Goal: Navigation & Orientation: Find specific page/section

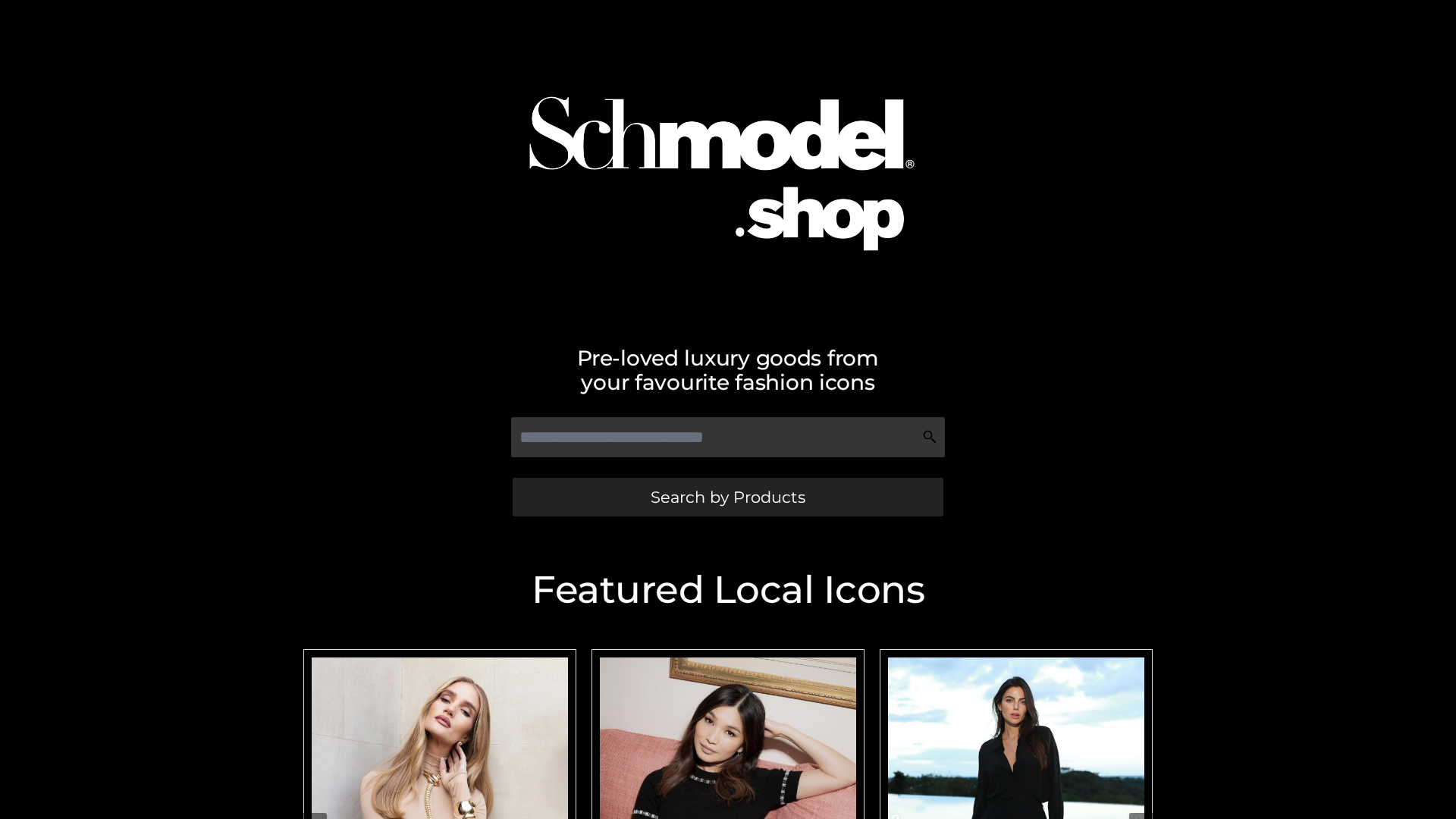
click at [728, 497] on span "Search by Products" at bounding box center [728, 497] width 155 height 16
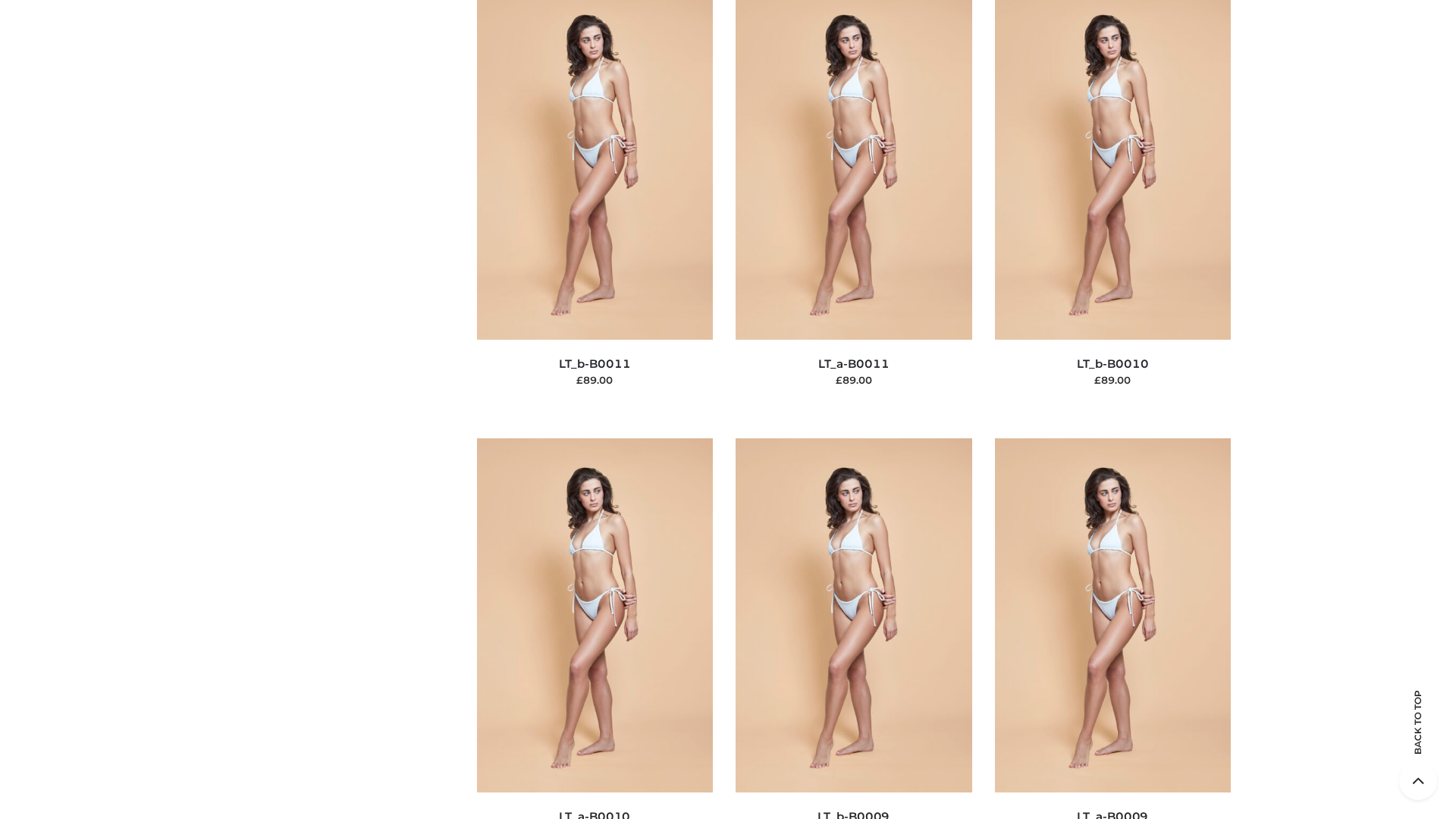
scroll to position [6812, 0]
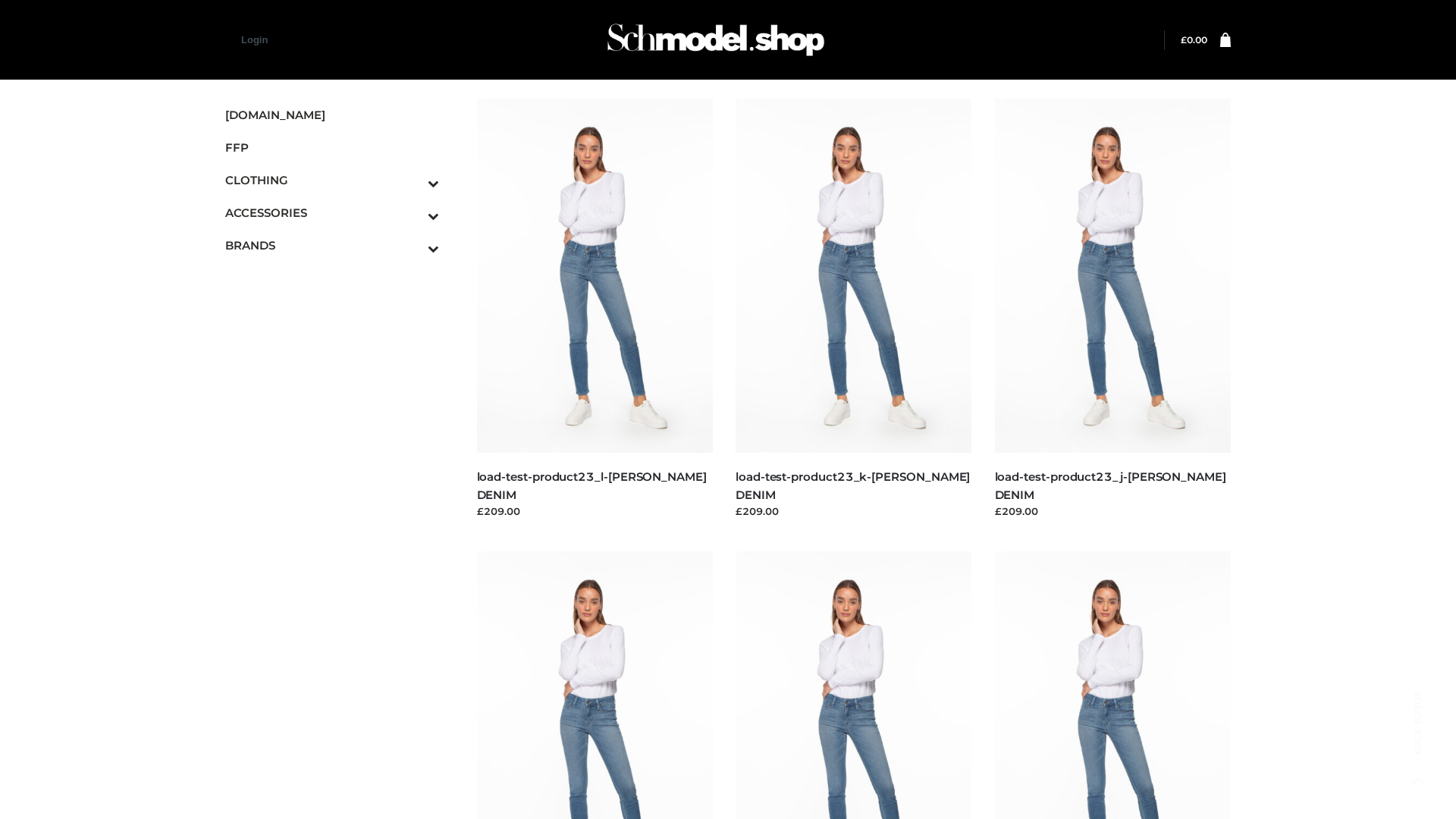
scroll to position [1330, 0]
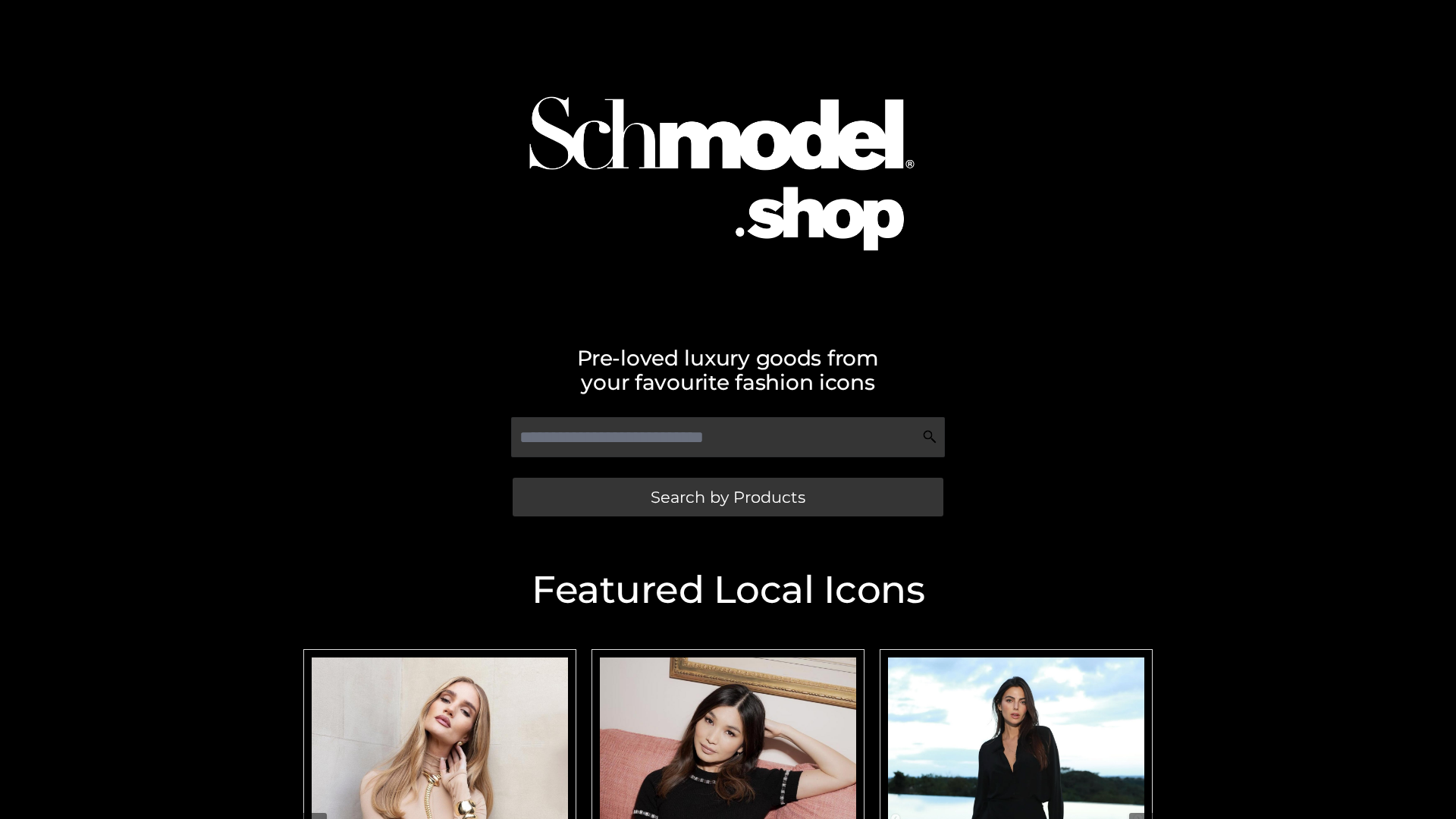
click at [728, 497] on span "Search by Products" at bounding box center [728, 497] width 155 height 16
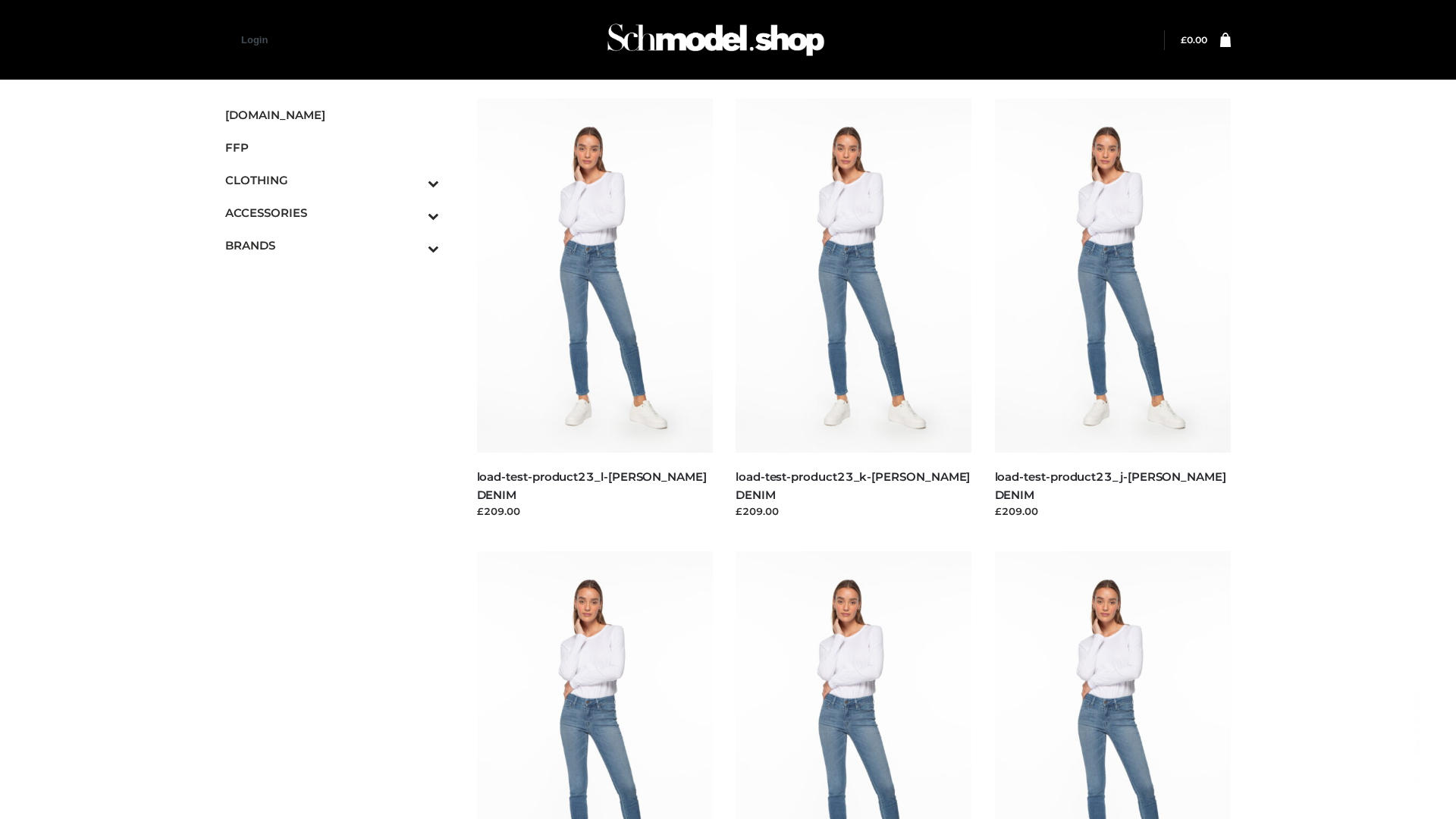
scroll to position [1330, 0]
